Goal: Transaction & Acquisition: Book appointment/travel/reservation

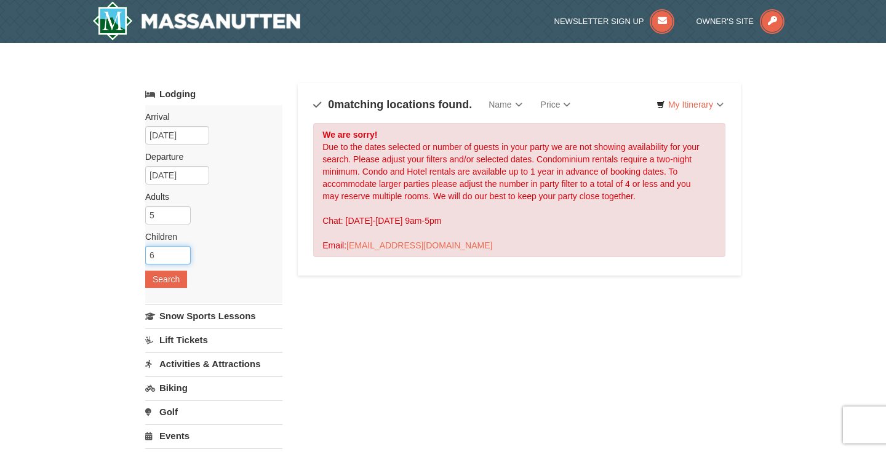
click at [183, 251] on input "6" at bounding box center [168, 255] width 46 height 18
type input "7"
click at [183, 255] on input "7" at bounding box center [168, 255] width 46 height 18
click at [184, 215] on input "6" at bounding box center [168, 215] width 46 height 18
click at [184, 215] on input "7" at bounding box center [168, 215] width 46 height 18
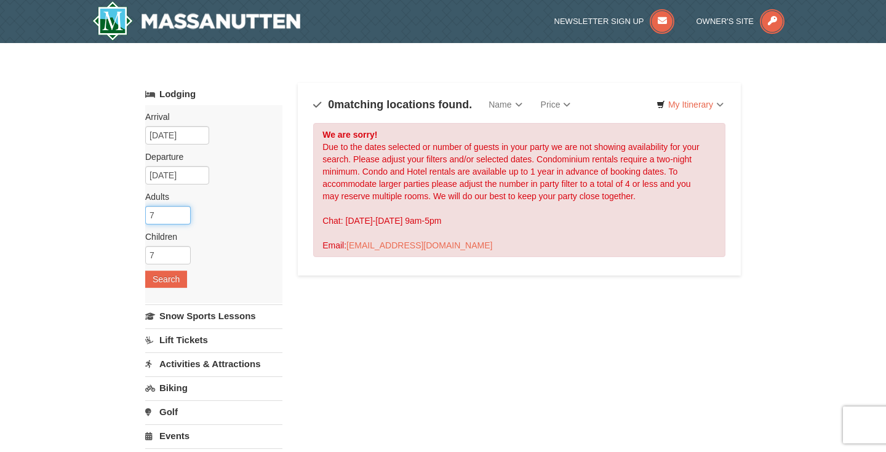
type input "8"
click at [184, 215] on input "8" at bounding box center [168, 215] width 46 height 18
click at [182, 253] on input "8" at bounding box center [168, 255] width 46 height 18
click at [182, 259] on input "7" at bounding box center [168, 255] width 46 height 18
click at [182, 259] on input "6" at bounding box center [168, 255] width 46 height 18
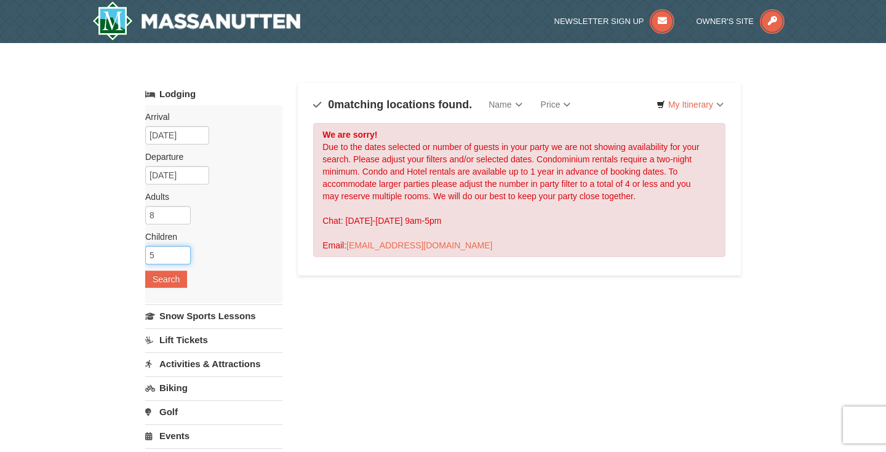
click at [182, 259] on input "5" at bounding box center [168, 255] width 46 height 18
click at [182, 259] on input "4" at bounding box center [168, 255] width 46 height 18
type input "3"
click at [182, 259] on input "3" at bounding box center [168, 255] width 46 height 18
click at [167, 281] on button "Search" at bounding box center [166, 279] width 42 height 17
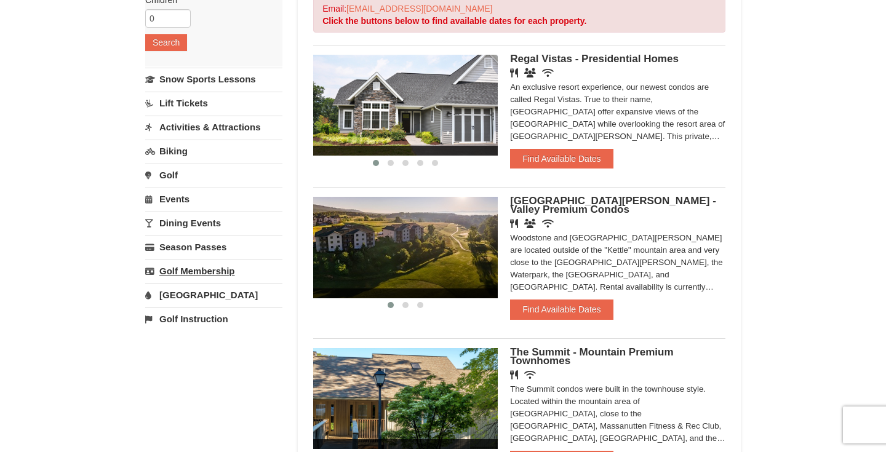
scroll to position [237, 0]
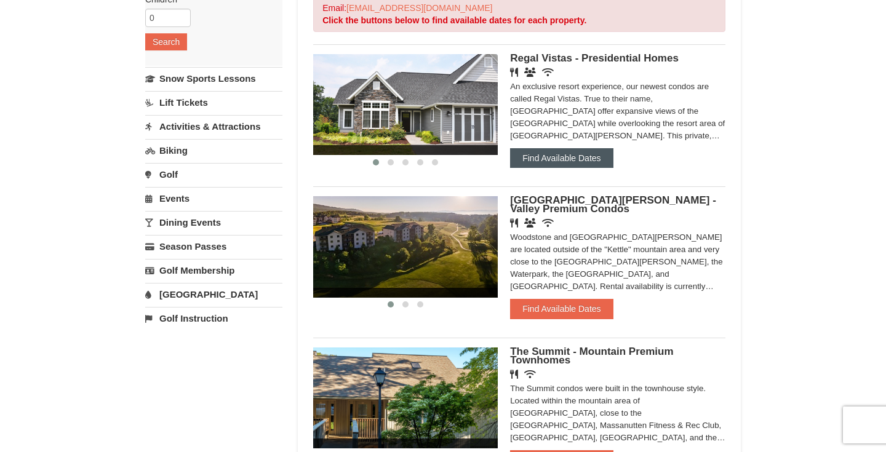
click at [571, 157] on button "Find Available Dates" at bounding box center [561, 158] width 103 height 20
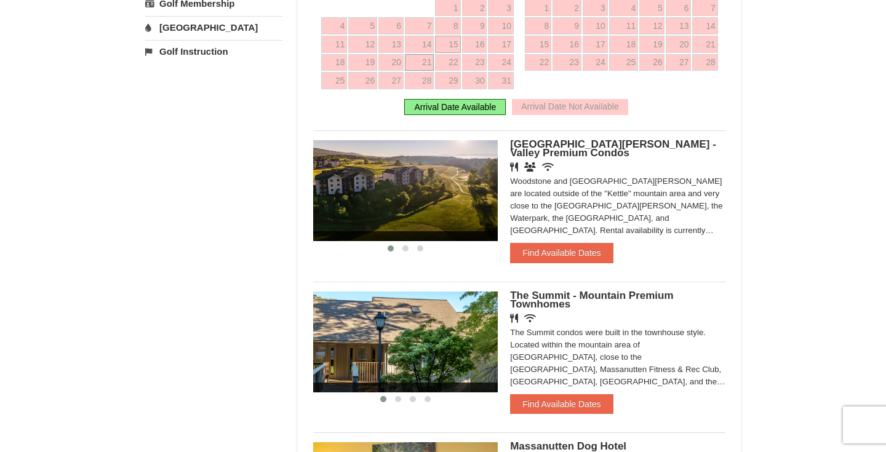
scroll to position [506, 0]
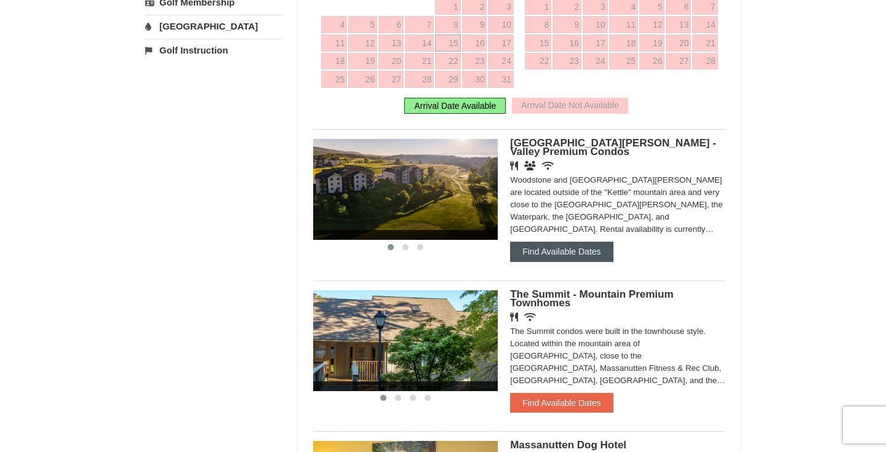
click at [561, 250] on button "Find Available Dates" at bounding box center [561, 252] width 103 height 20
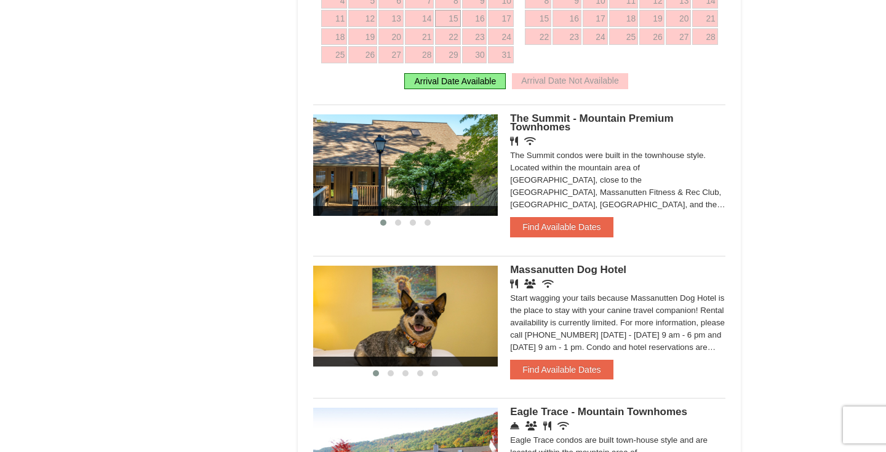
scroll to position [710, 0]
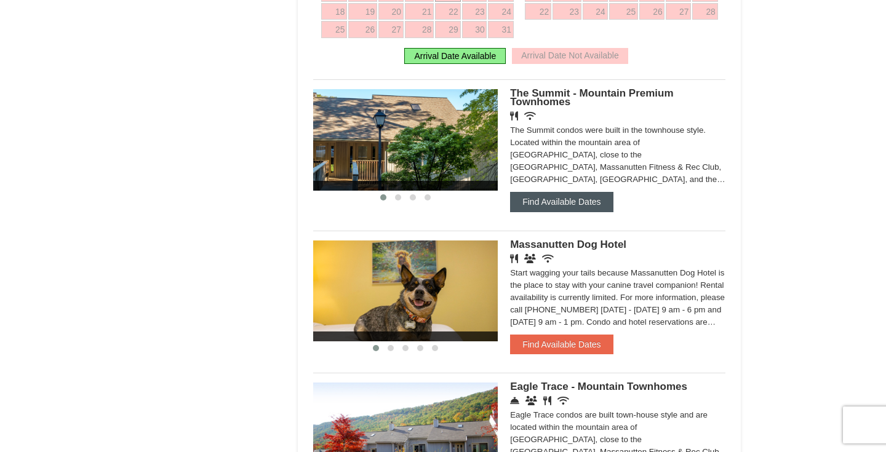
click at [565, 194] on button "Find Available Dates" at bounding box center [561, 202] width 103 height 20
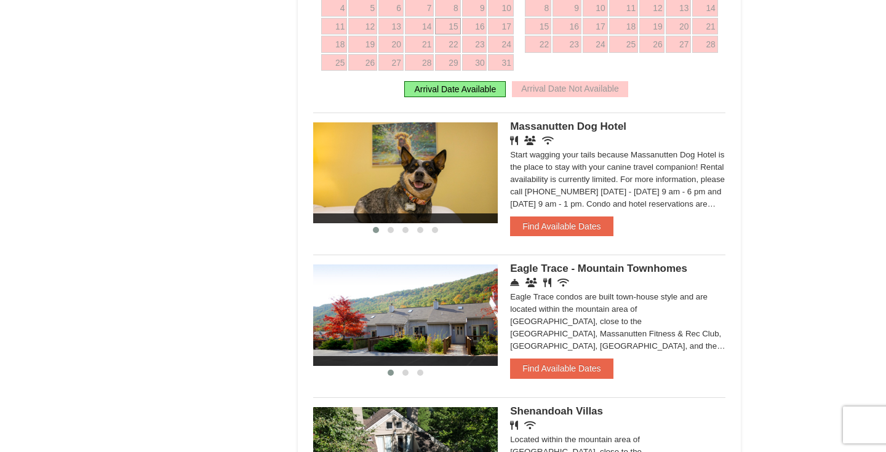
scroll to position [817, 0]
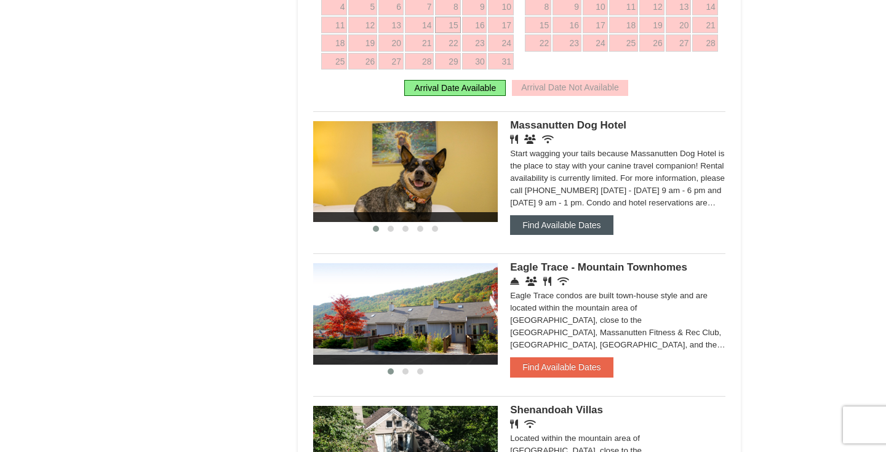
click at [551, 226] on button "Find Available Dates" at bounding box center [561, 225] width 103 height 20
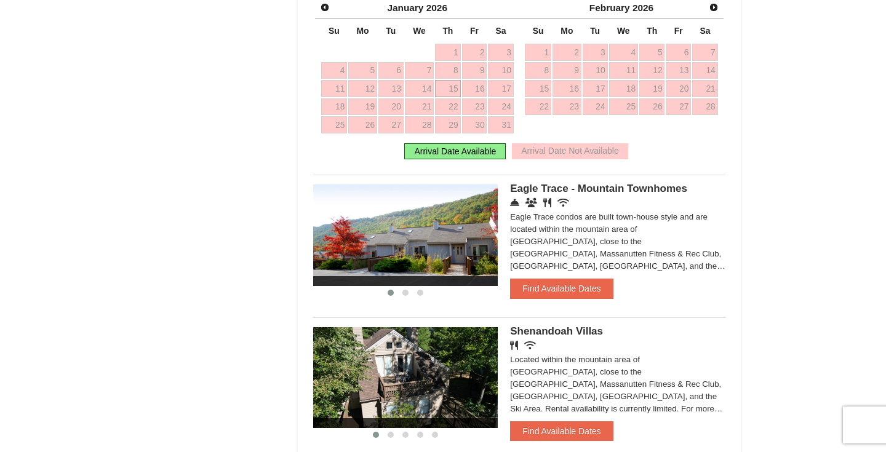
scroll to position [905, 0]
click at [712, 10] on span "Next" at bounding box center [714, 7] width 10 height 10
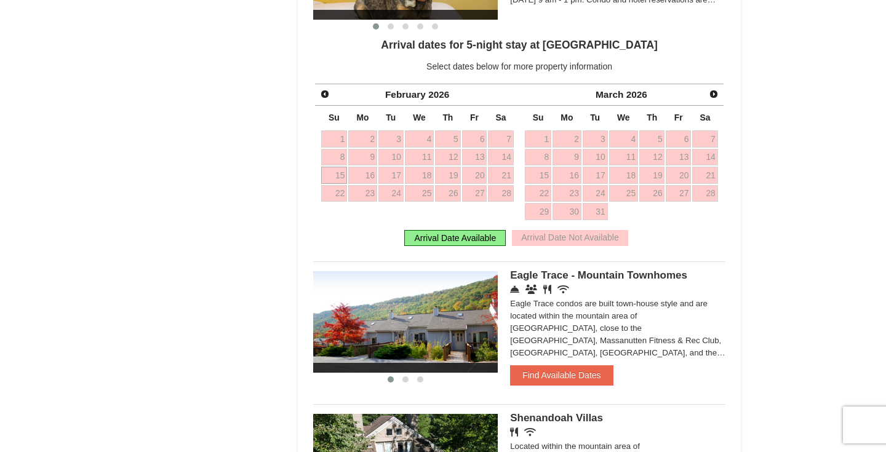
scroll to position [790, 0]
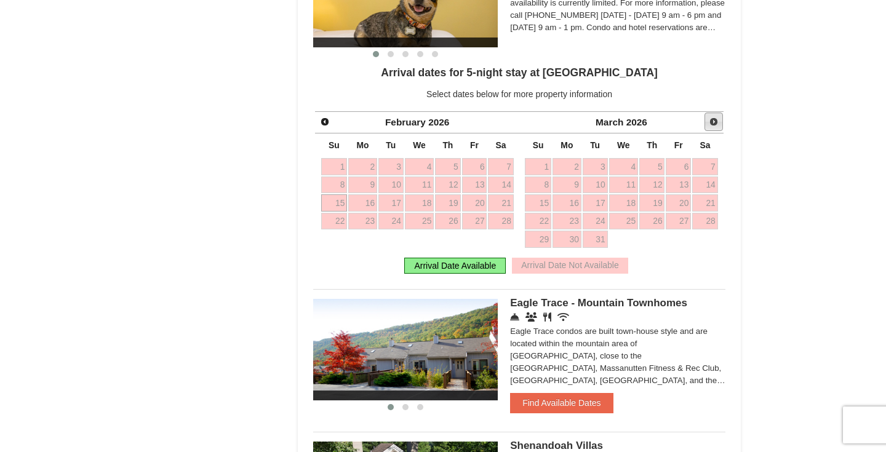
click at [715, 122] on span "Next" at bounding box center [714, 122] width 10 height 10
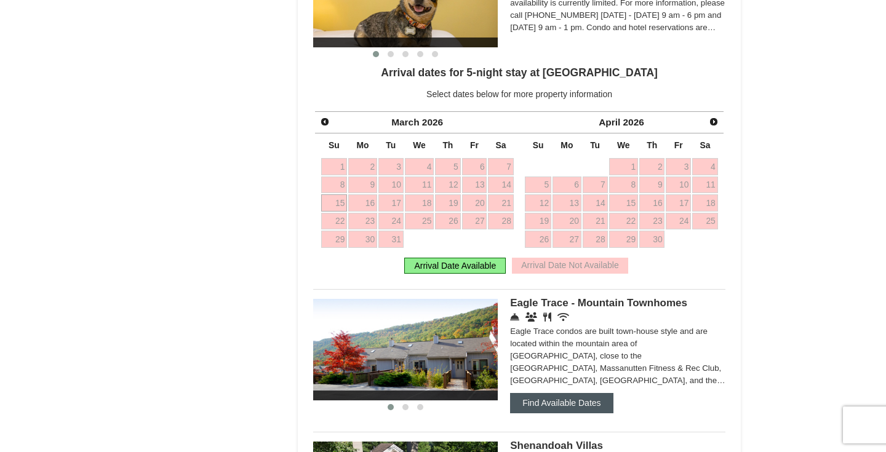
click at [541, 400] on button "Find Available Dates" at bounding box center [561, 403] width 103 height 20
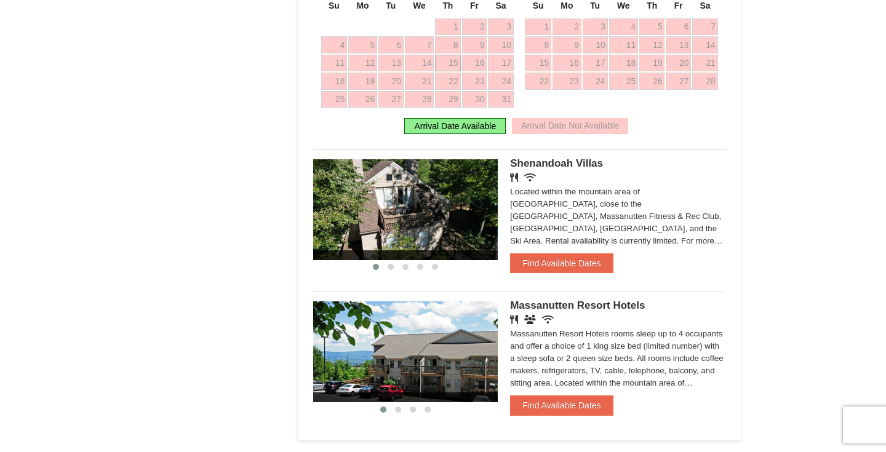
scroll to position [1089, 0]
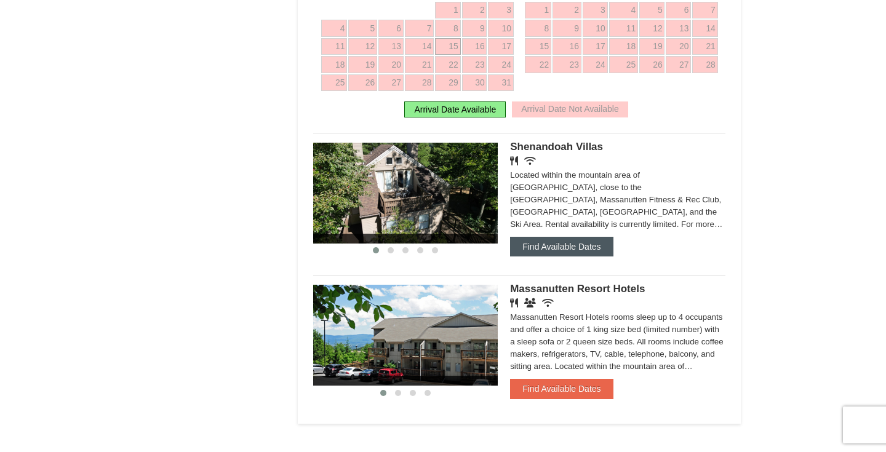
click at [580, 248] on button "Find Available Dates" at bounding box center [561, 247] width 103 height 20
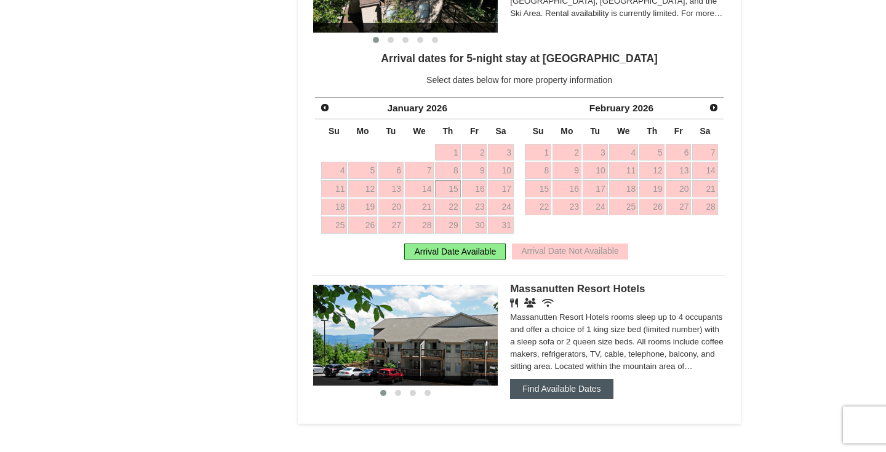
click at [551, 389] on button "Find Available Dates" at bounding box center [561, 389] width 103 height 20
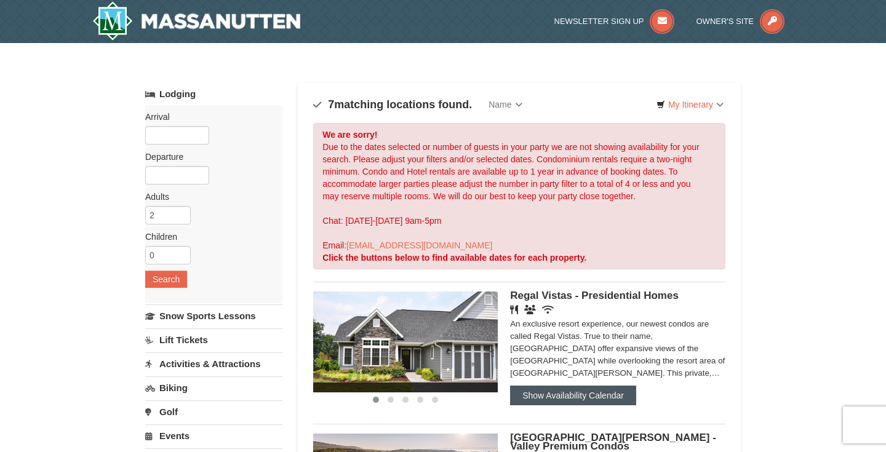
scroll to position [0, 0]
